Goal: Transaction & Acquisition: Download file/media

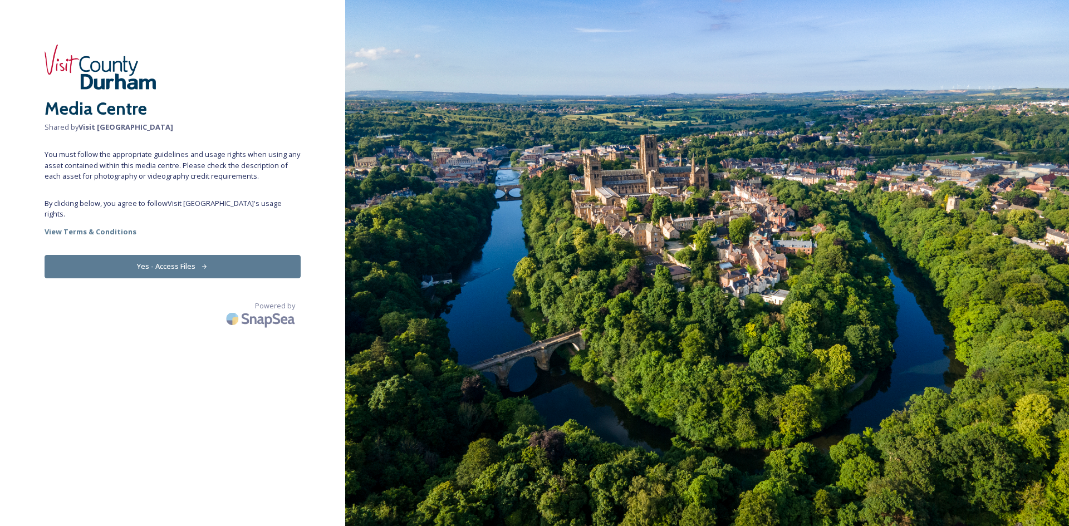
click at [222, 255] on button "Yes - Access Files" at bounding box center [173, 266] width 256 height 23
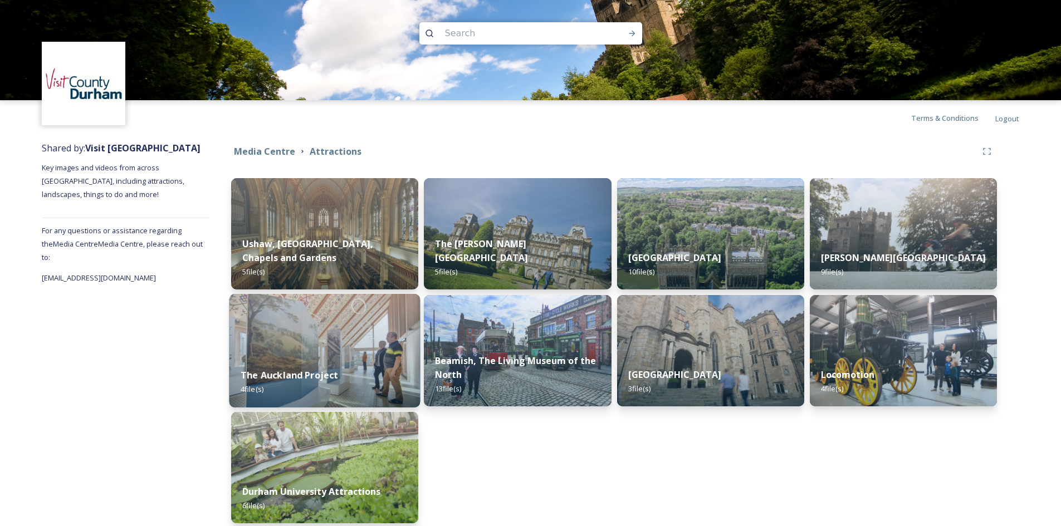
click at [250, 385] on span "4 file(s)" at bounding box center [252, 389] width 23 height 10
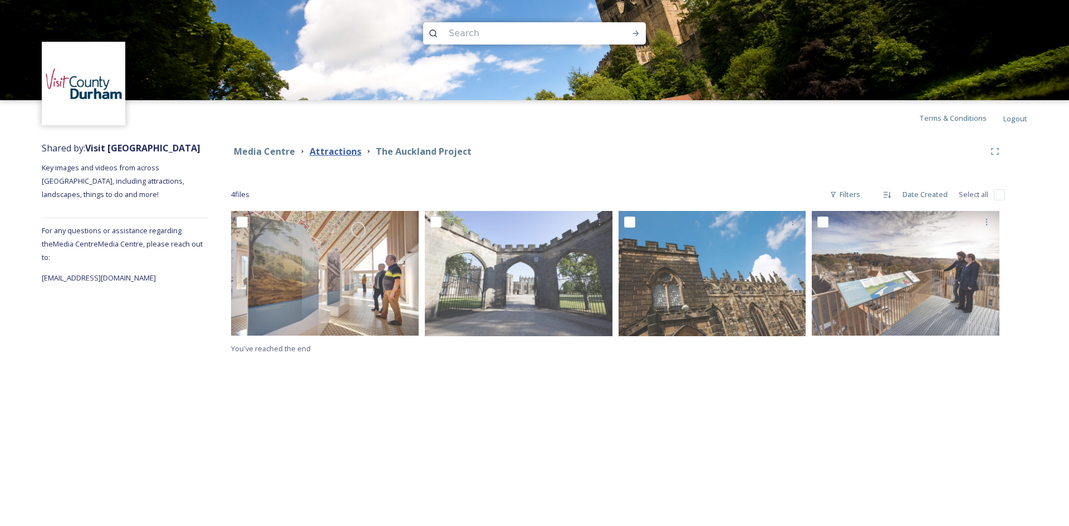
click at [347, 152] on strong "Attractions" at bounding box center [336, 151] width 52 height 12
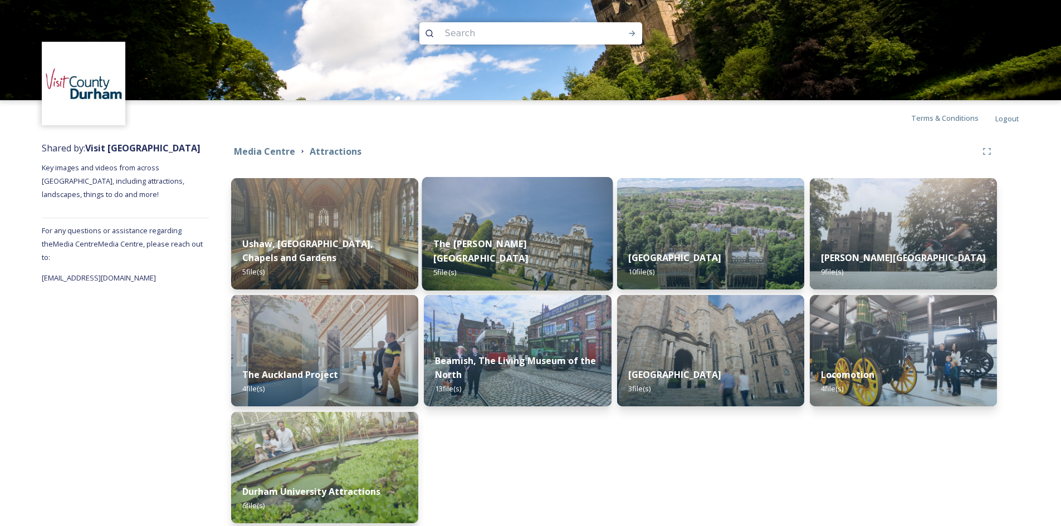
click at [452, 272] on span "5 file(s)" at bounding box center [444, 272] width 23 height 10
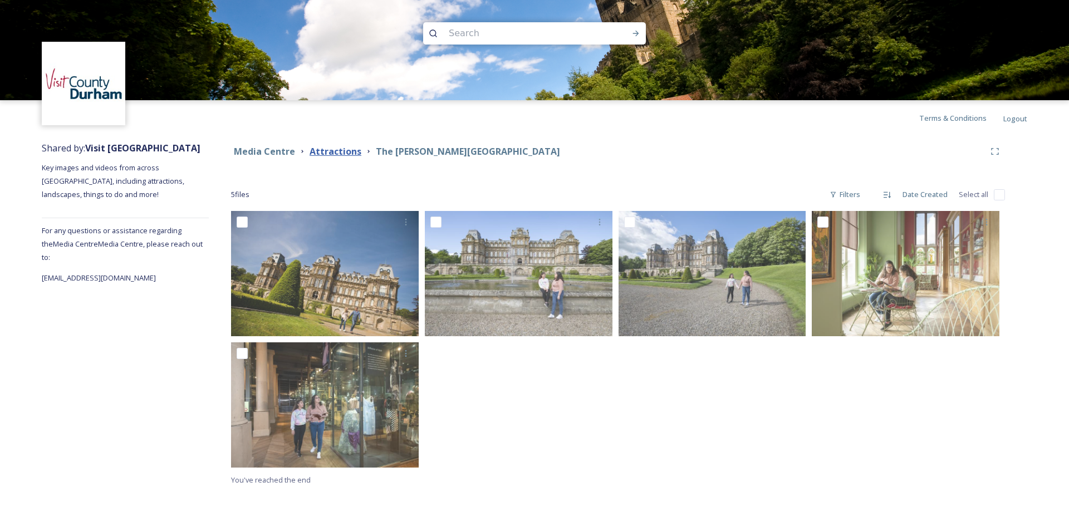
click at [340, 151] on strong "Attractions" at bounding box center [336, 151] width 52 height 12
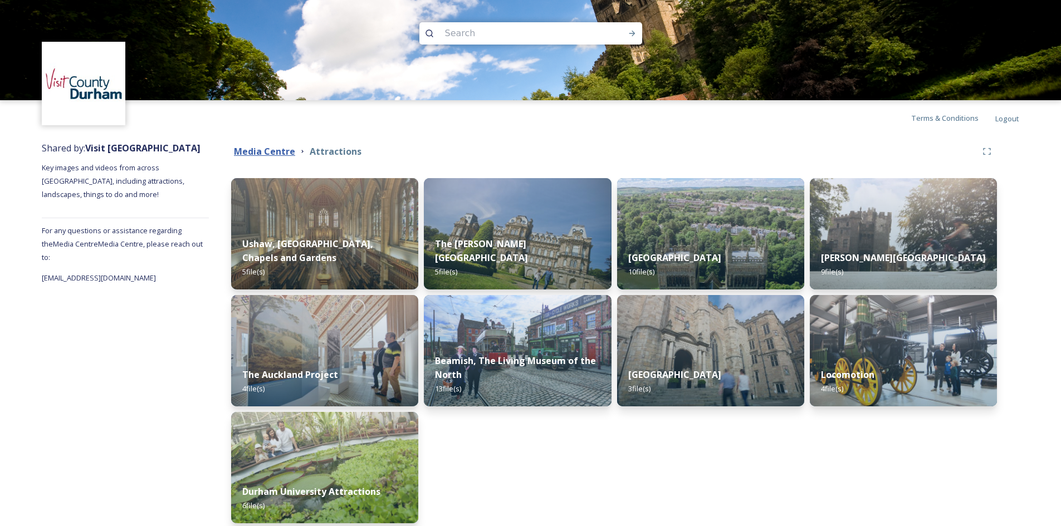
click at [262, 157] on strong "Media Centre" at bounding box center [264, 151] width 61 height 12
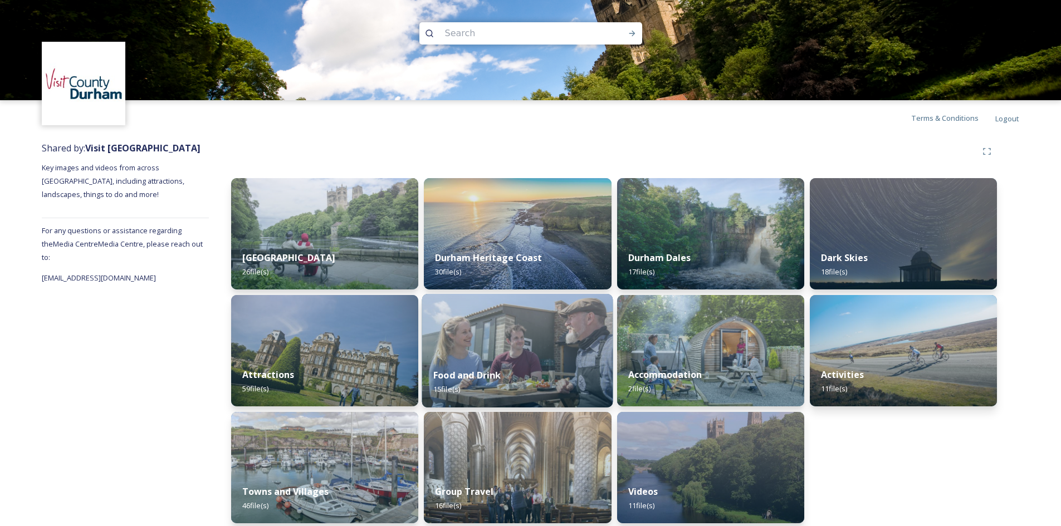
scroll to position [8, 0]
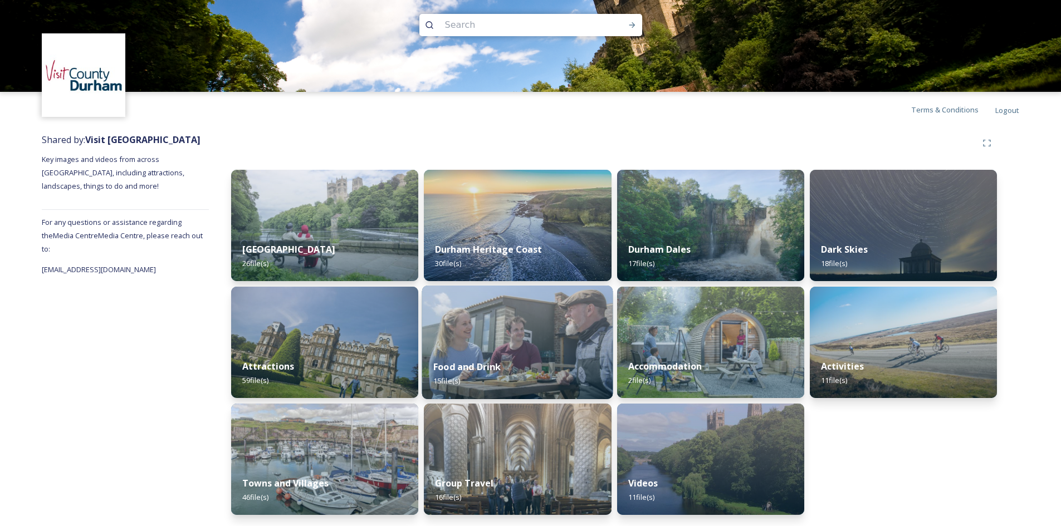
click at [456, 380] on span "15 file(s)" at bounding box center [446, 381] width 27 height 10
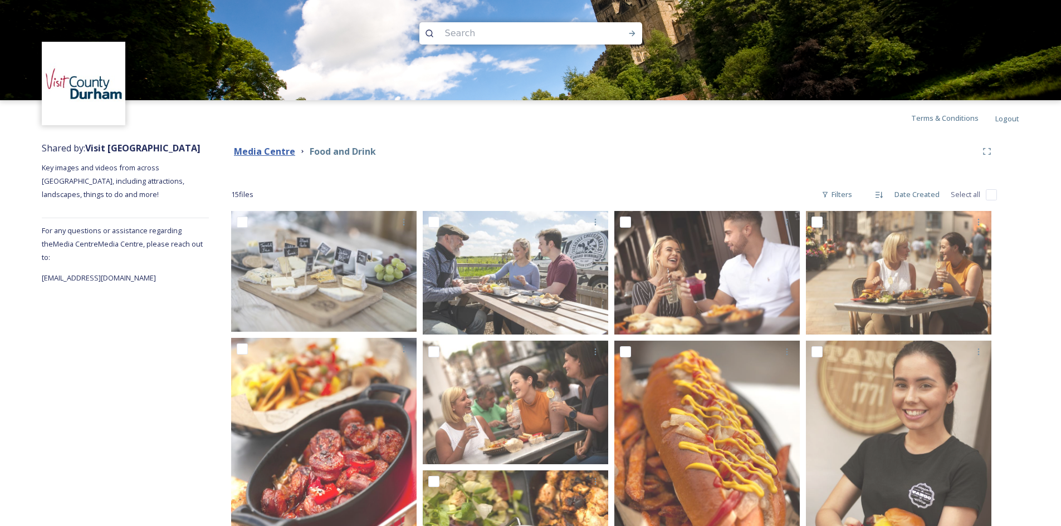
click at [285, 148] on strong "Media Centre" at bounding box center [264, 151] width 61 height 12
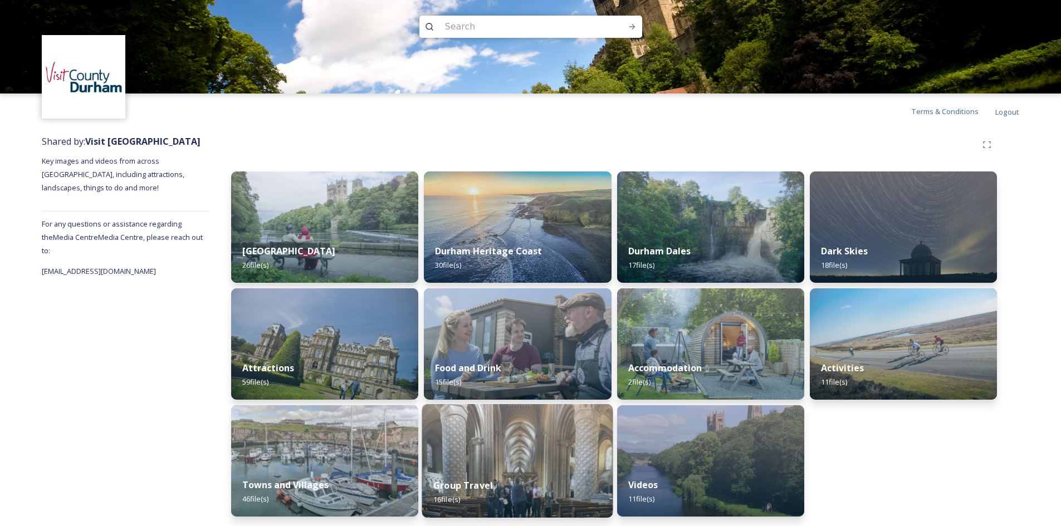
scroll to position [8, 0]
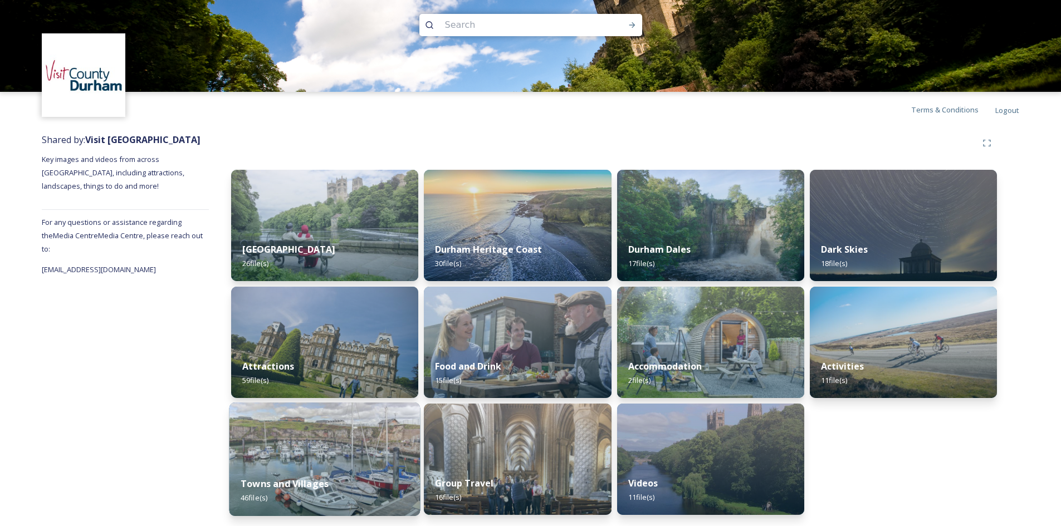
click at [256, 499] on span "46 file(s)" at bounding box center [254, 498] width 27 height 10
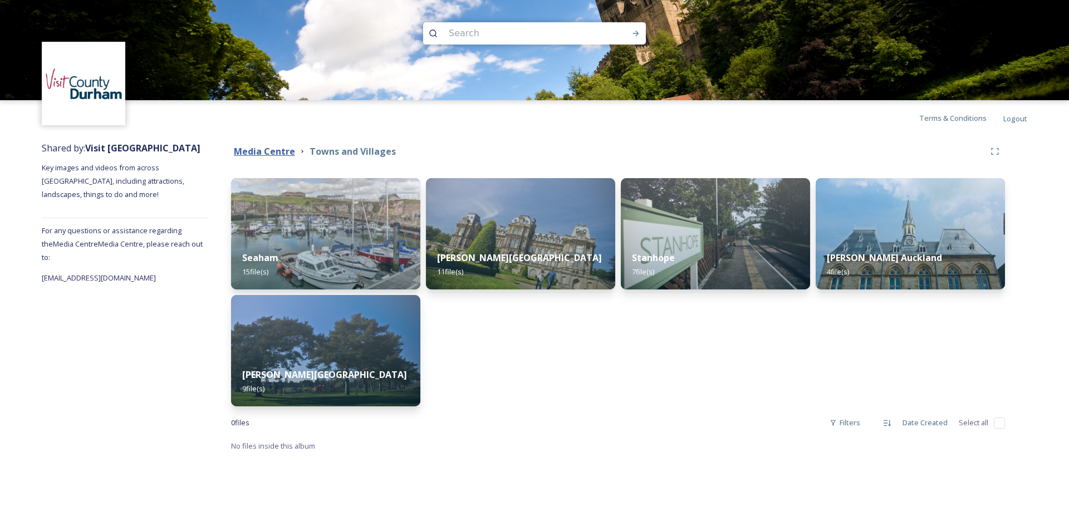
click at [277, 150] on strong "Media Centre" at bounding box center [264, 151] width 61 height 12
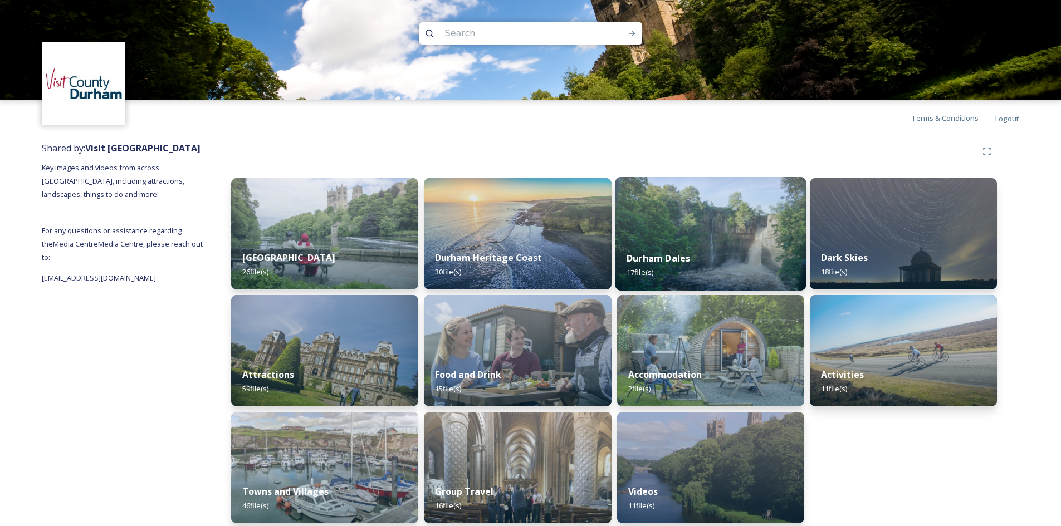
click at [642, 273] on span "17 file(s)" at bounding box center [640, 272] width 27 height 10
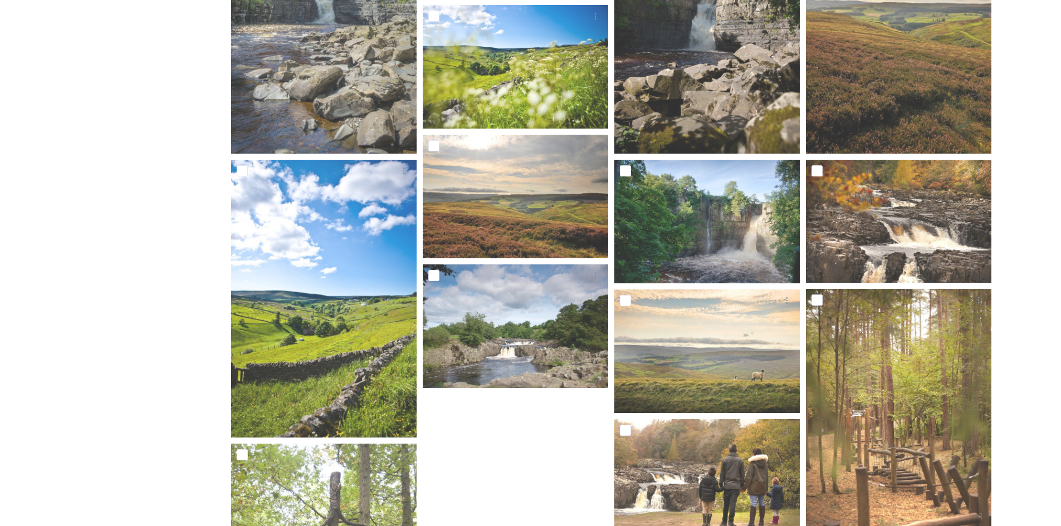
scroll to position [135, 0]
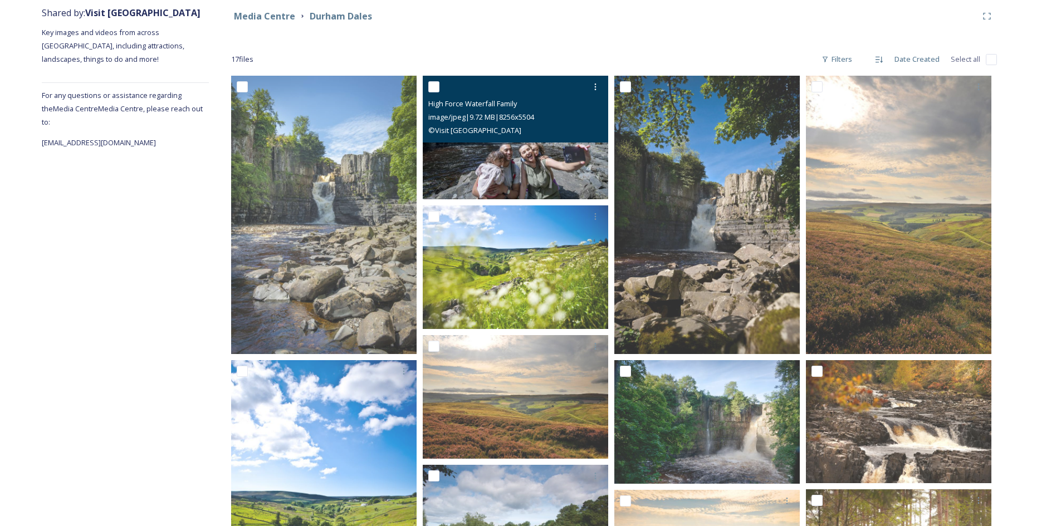
click at [505, 167] on img at bounding box center [515, 138] width 185 height 124
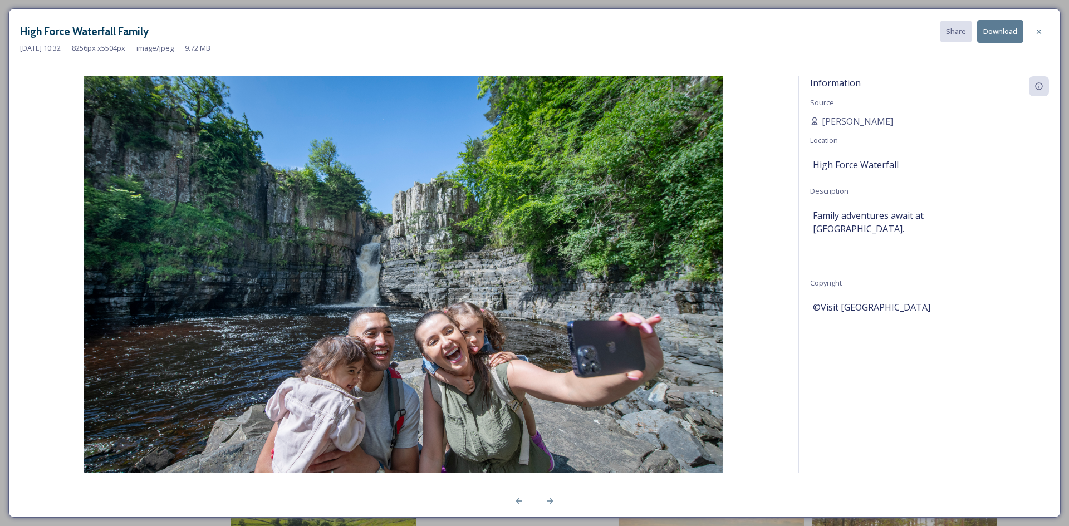
click at [1002, 28] on button "Download" at bounding box center [1001, 31] width 46 height 23
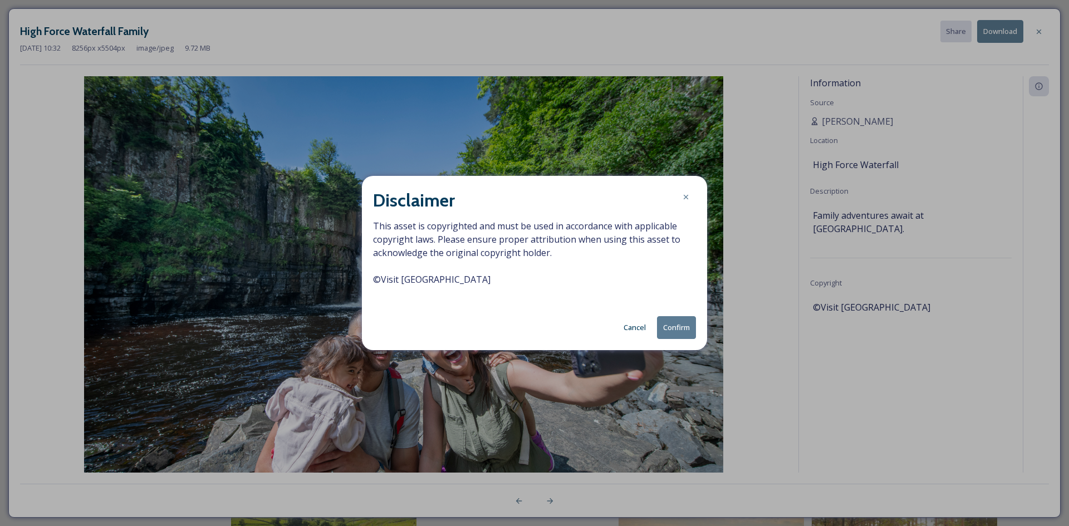
click at [675, 325] on button "Confirm" at bounding box center [676, 327] width 39 height 23
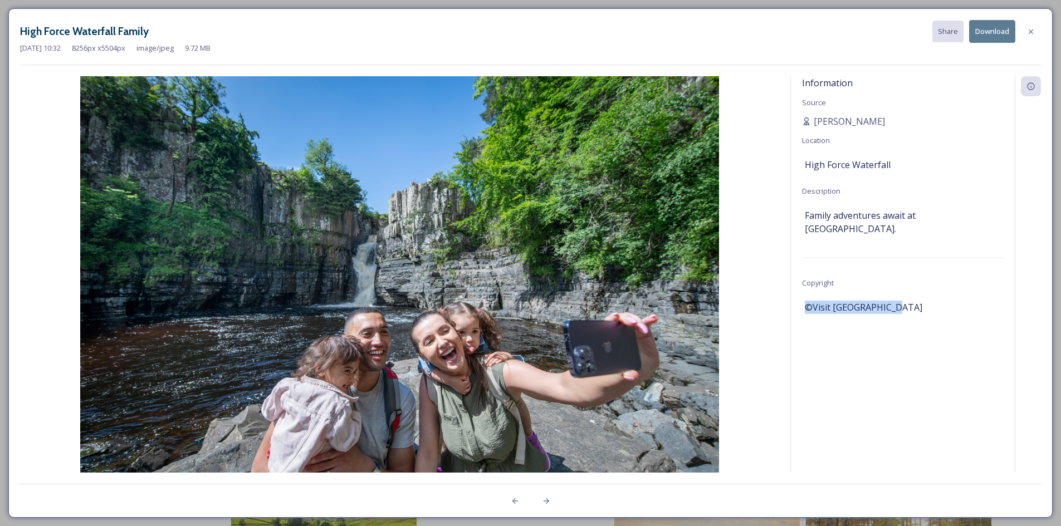
drag, startPoint x: 907, startPoint y: 311, endPoint x: 795, endPoint y: 305, distance: 112.1
click at [795, 305] on div "Information Source [PERSON_NAME] Location High Force Waterfall Description Fami…" at bounding box center [903, 289] width 224 height 426
copy span "©Visit [GEOGRAPHIC_DATA]"
